Goal: Task Accomplishment & Management: Use online tool/utility

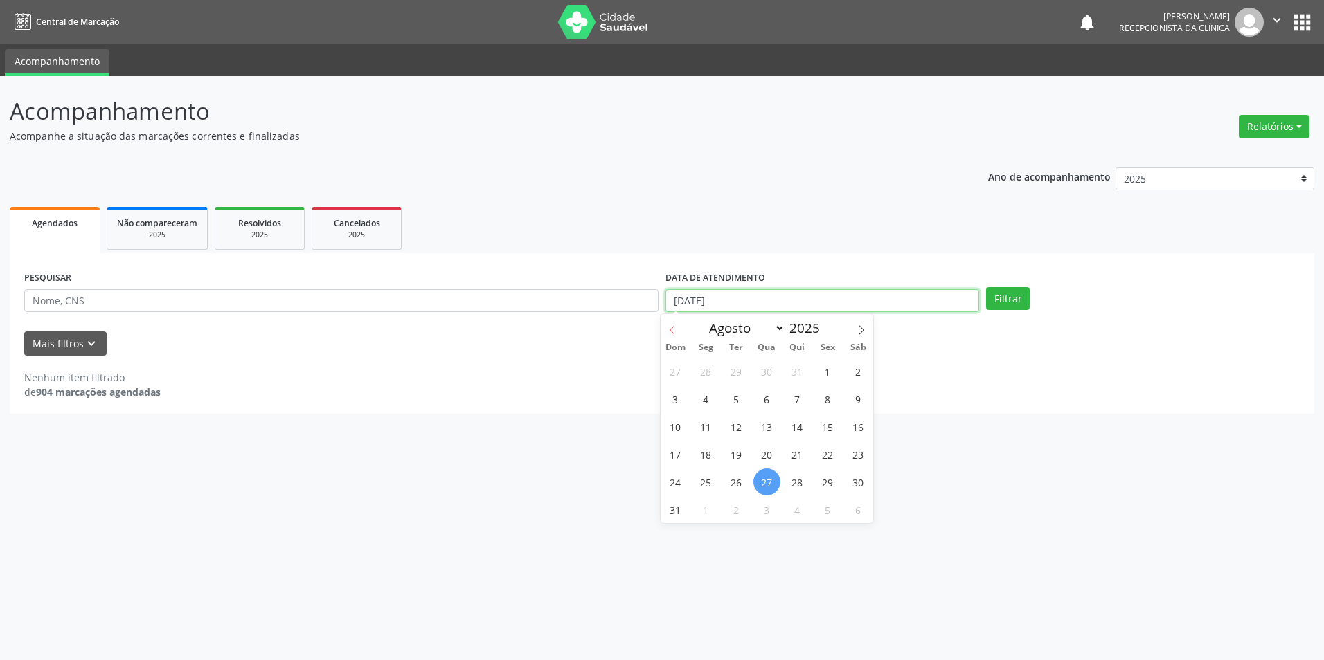
click at [677, 302] on input "[DATE]" at bounding box center [822, 301] width 314 height 24
click at [788, 482] on span "28" at bounding box center [797, 482] width 27 height 27
type input "[DATE]"
click at [789, 482] on span "28" at bounding box center [797, 482] width 27 height 27
click at [1019, 298] on button "Filtrar" at bounding box center [1008, 299] width 44 height 24
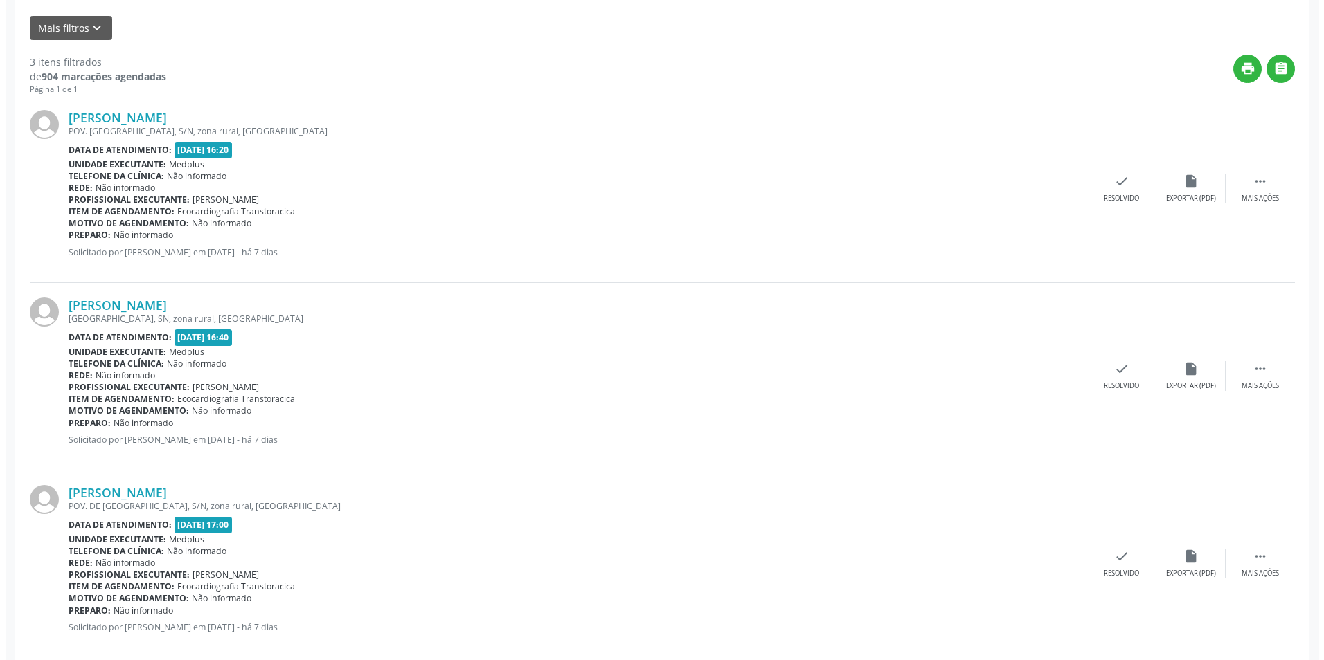
scroll to position [337, 0]
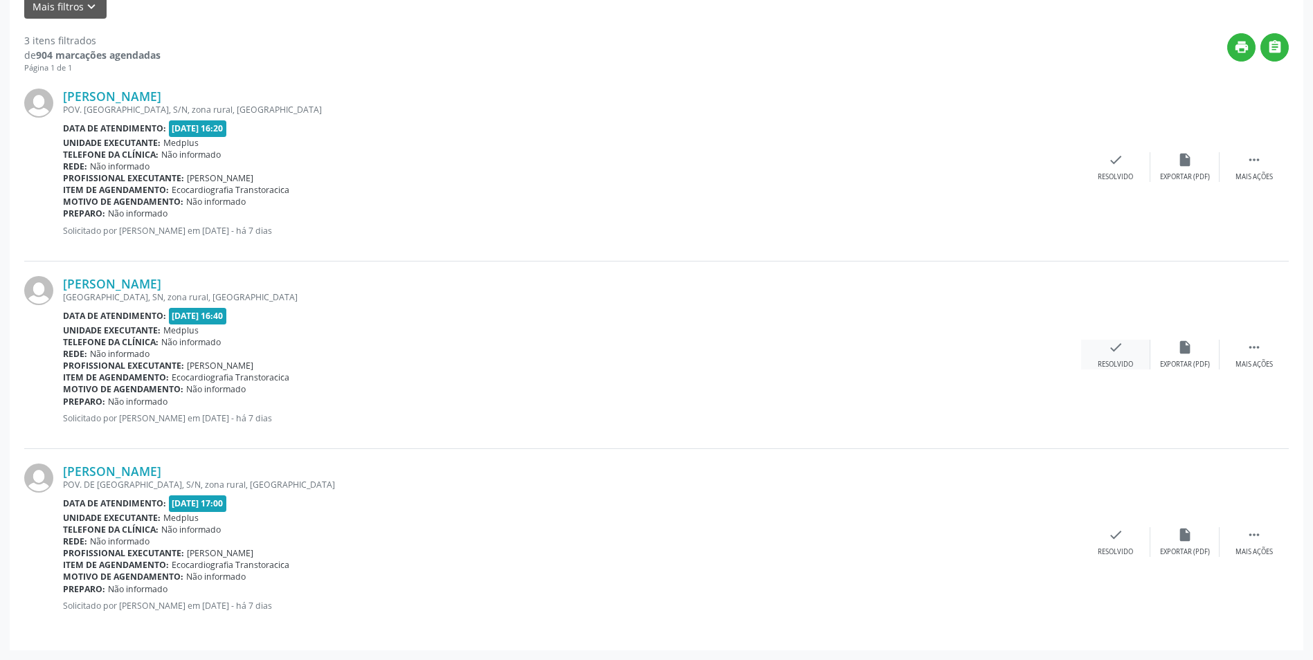
click at [1115, 363] on div "Resolvido" at bounding box center [1115, 365] width 35 height 10
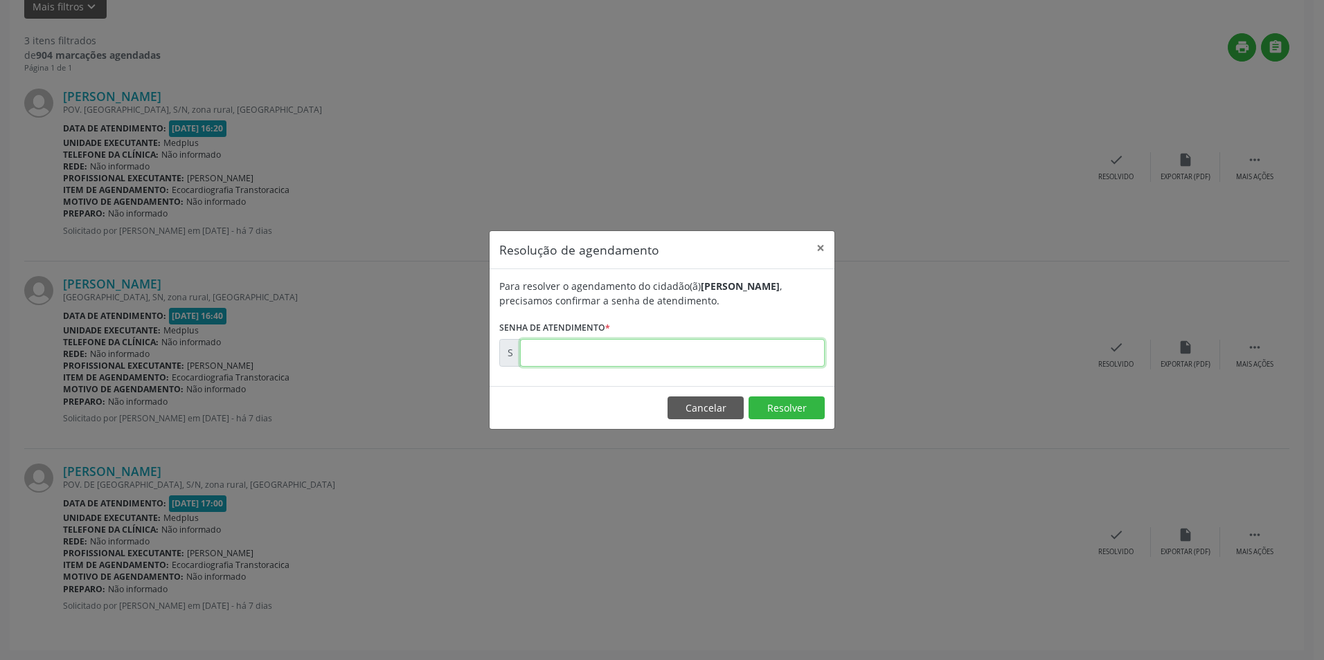
click at [610, 357] on input "text" at bounding box center [672, 353] width 305 height 28
type input "00173266"
click at [757, 412] on button "Resolver" at bounding box center [786, 409] width 76 height 24
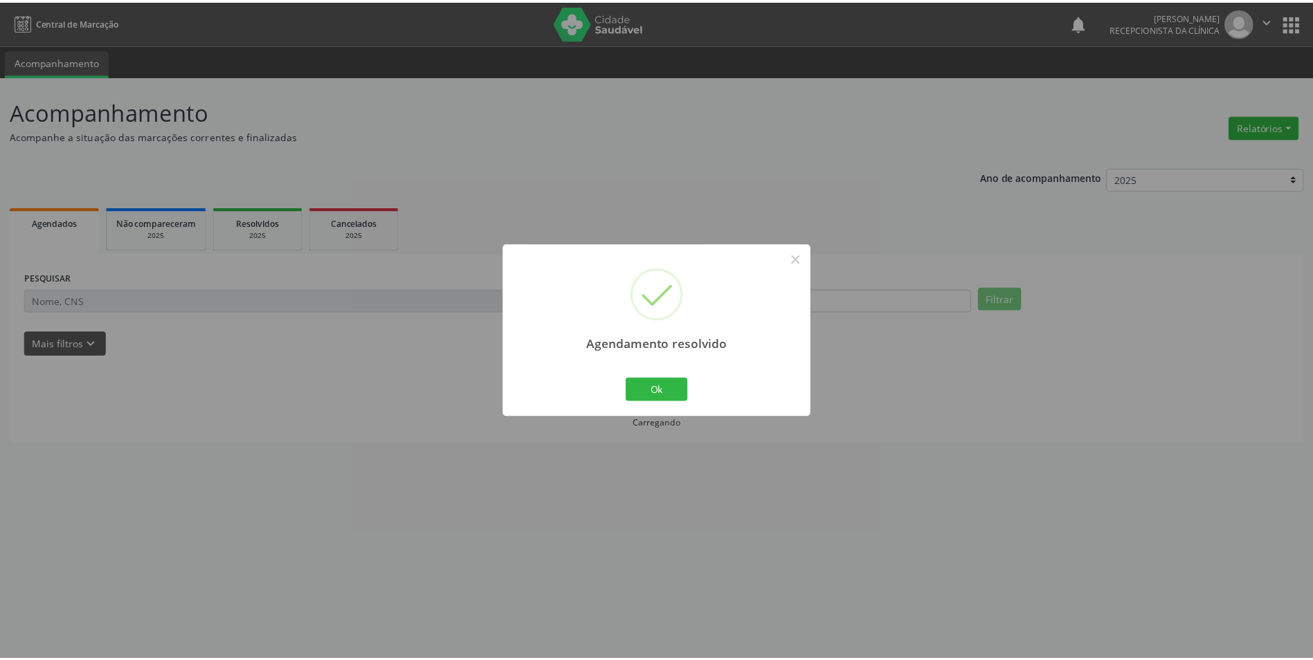
scroll to position [0, 0]
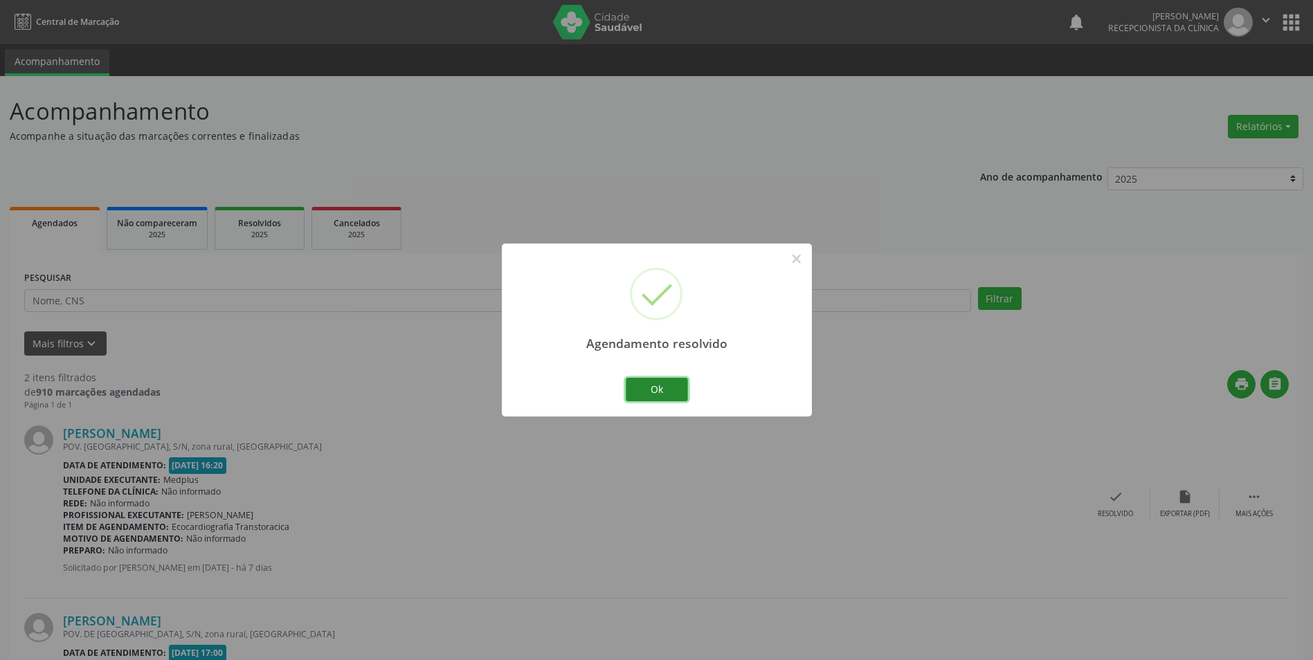
click at [674, 390] on button "Ok" at bounding box center [657, 390] width 62 height 24
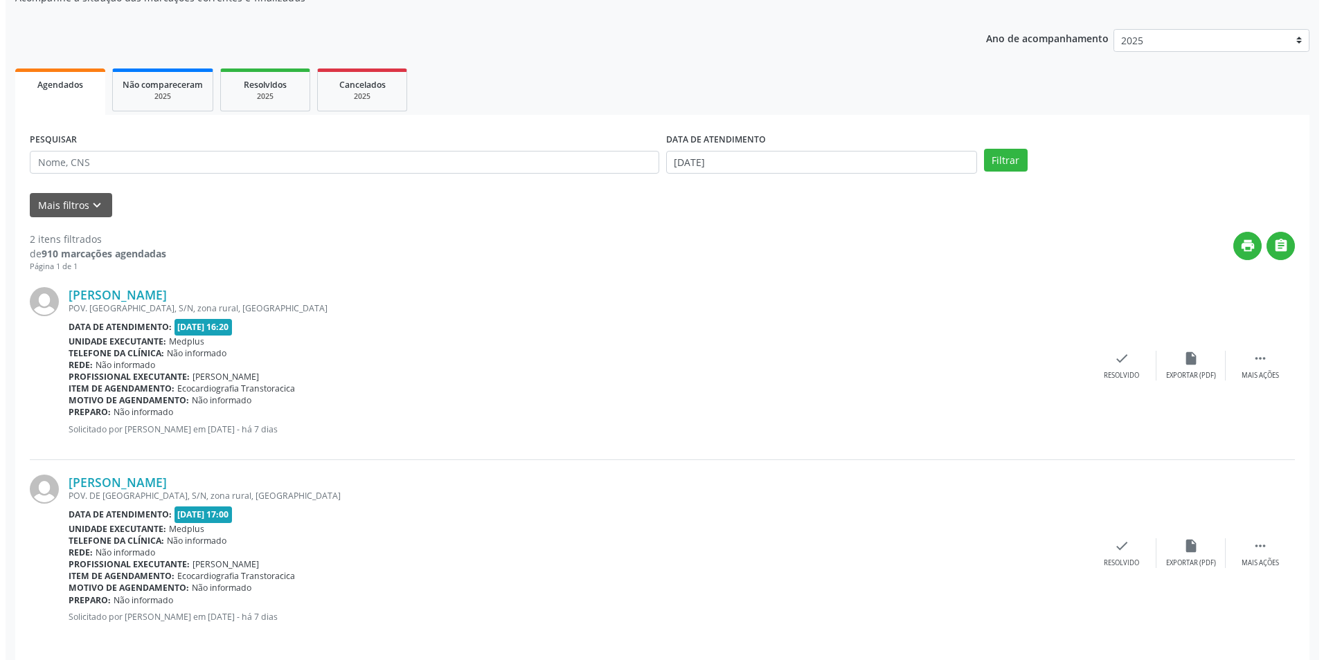
scroll to position [150, 0]
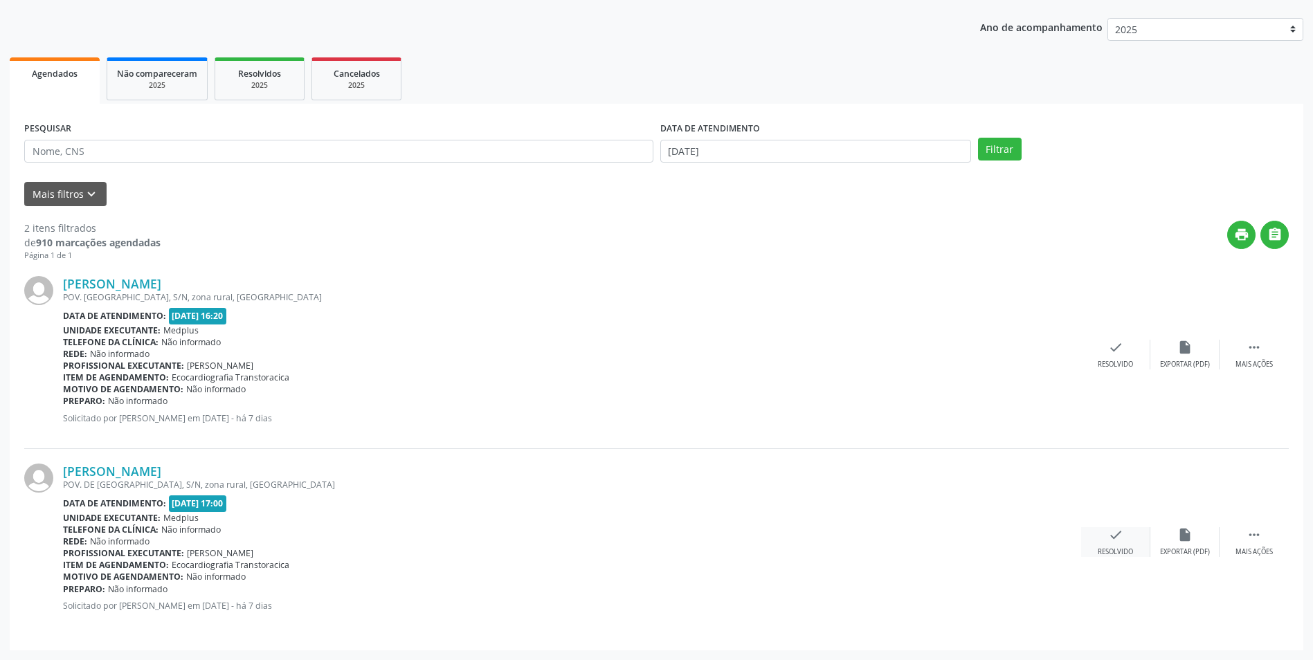
click at [1110, 546] on div "check Resolvido" at bounding box center [1115, 543] width 69 height 30
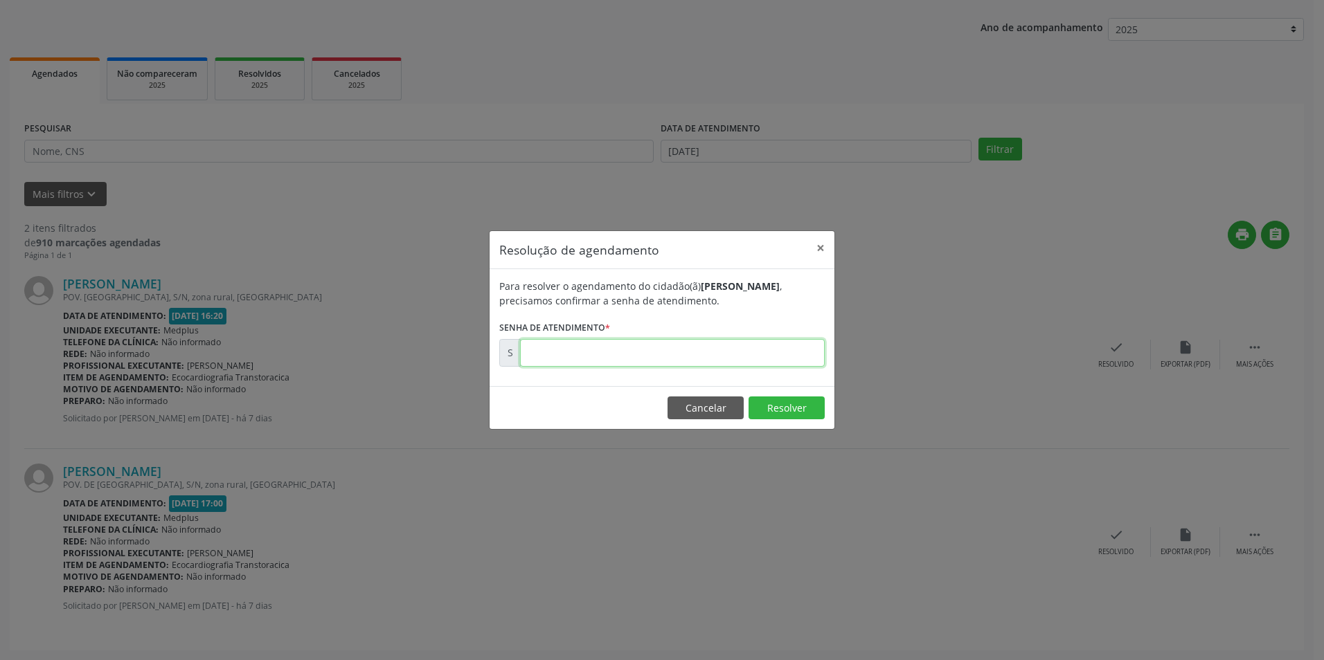
click at [546, 346] on input "text" at bounding box center [672, 353] width 305 height 28
type input "00173267"
click at [784, 414] on button "Resolver" at bounding box center [786, 409] width 76 height 24
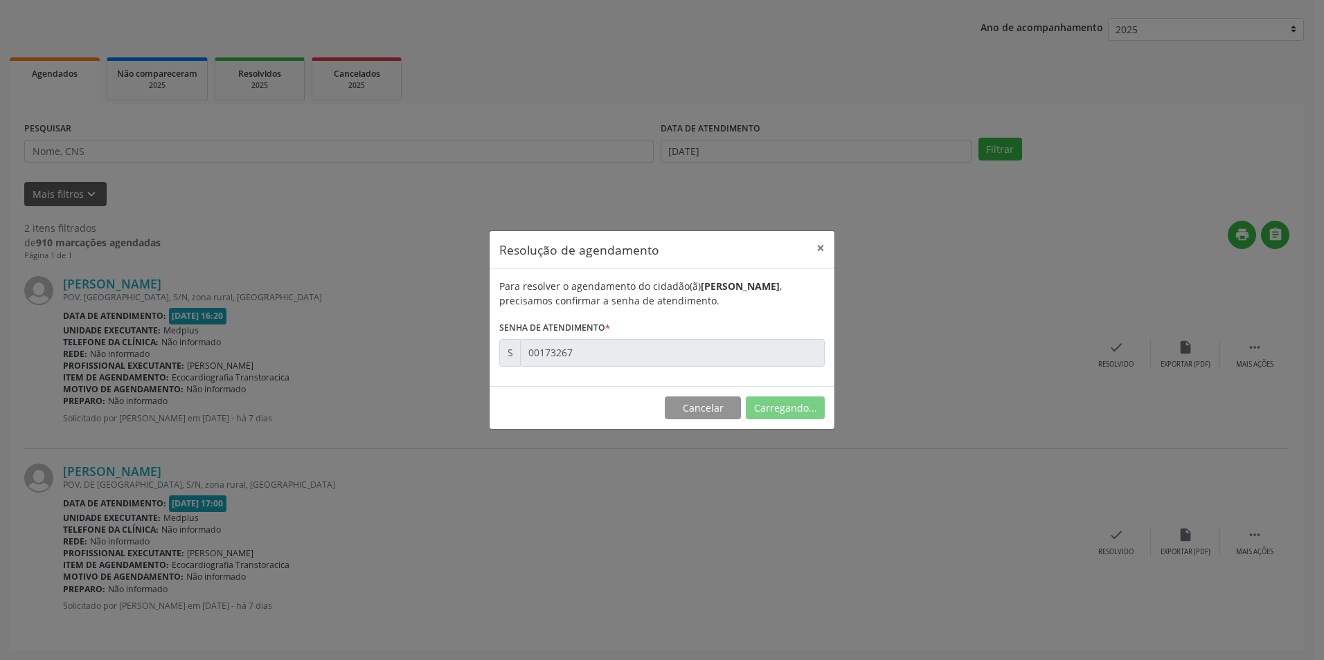
scroll to position [0, 0]
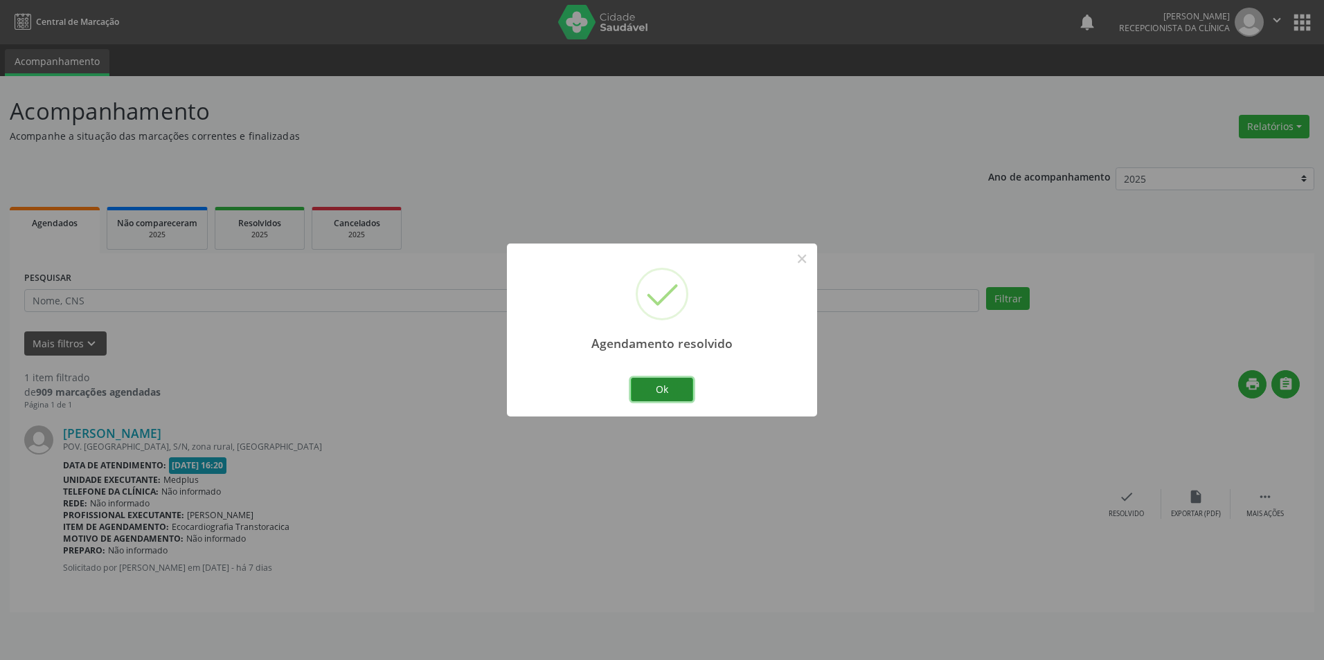
click at [672, 392] on button "Ok" at bounding box center [662, 390] width 62 height 24
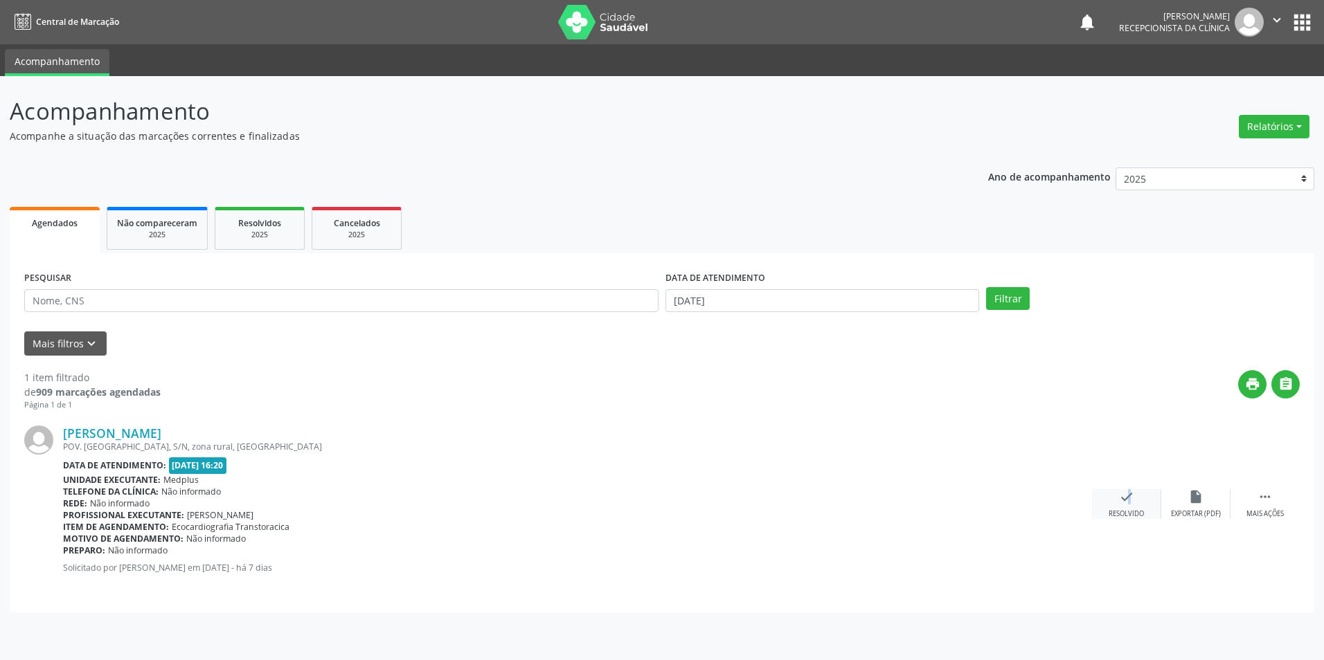
click at [1119, 503] on icon "check" at bounding box center [1126, 496] width 15 height 15
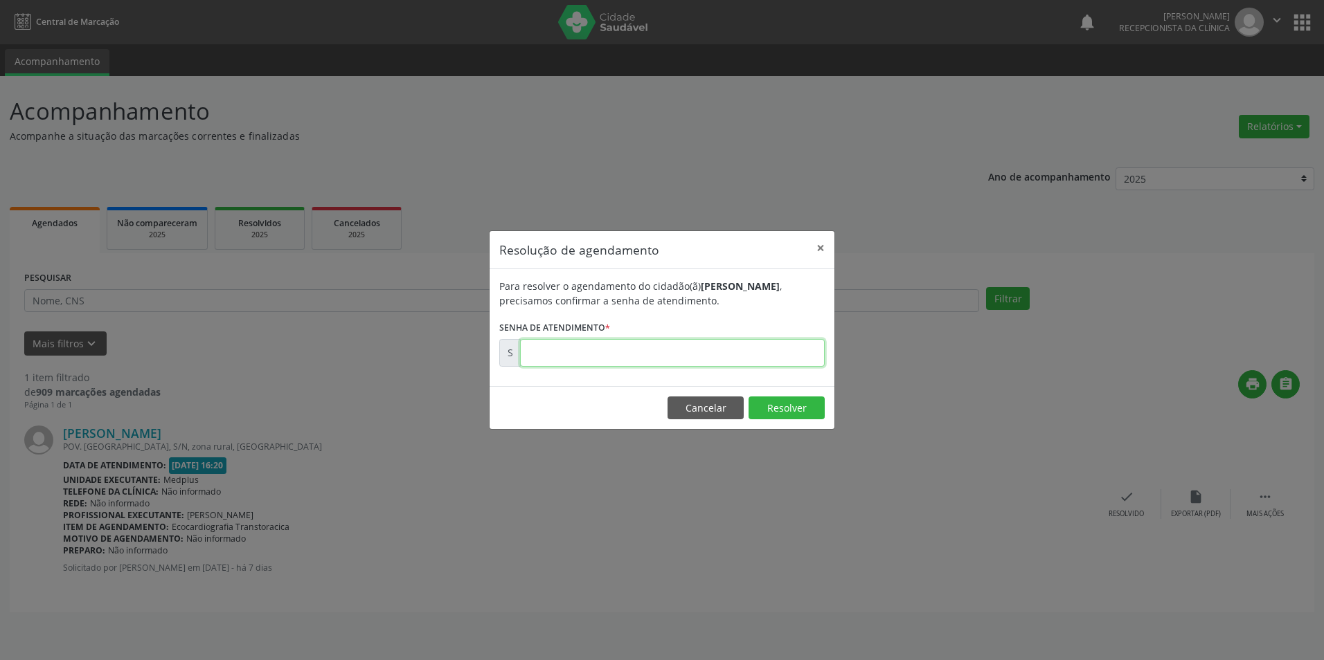
click at [532, 348] on input "text" at bounding box center [672, 353] width 305 height 28
type input "00173263"
click at [783, 408] on button "Resolver" at bounding box center [786, 409] width 76 height 24
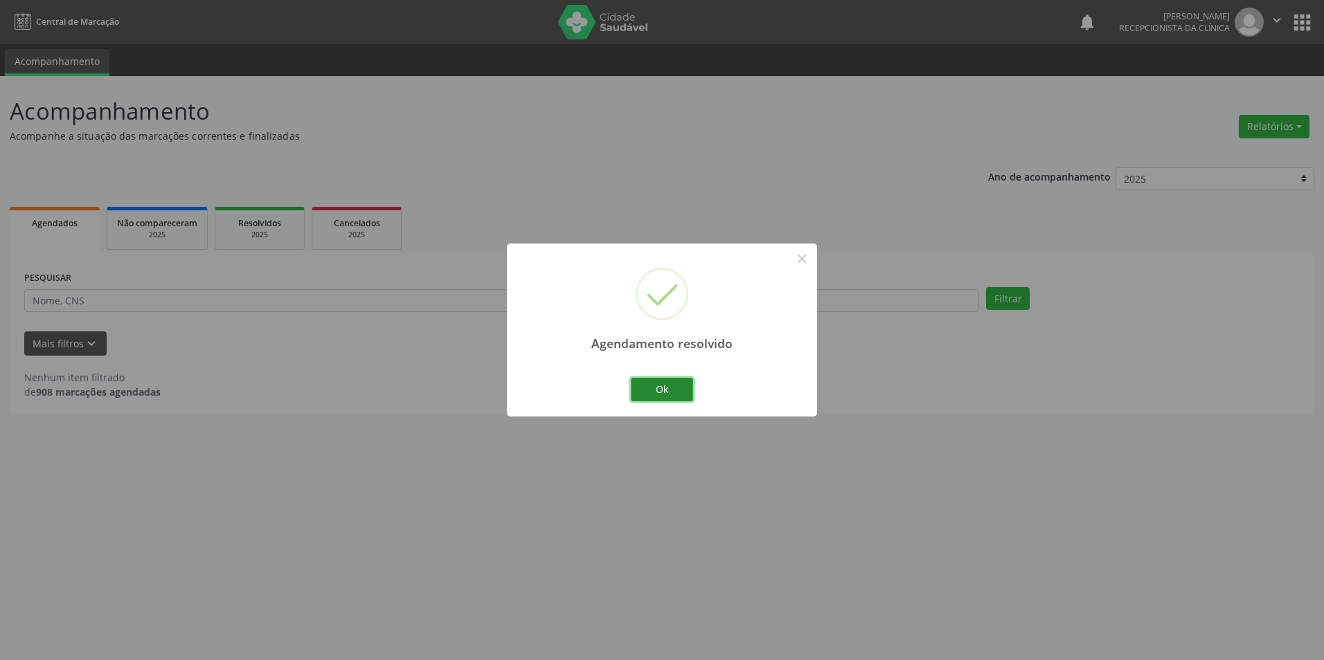
click at [645, 390] on button "Ok" at bounding box center [662, 390] width 62 height 24
